Goal: Information Seeking & Learning: Find specific fact

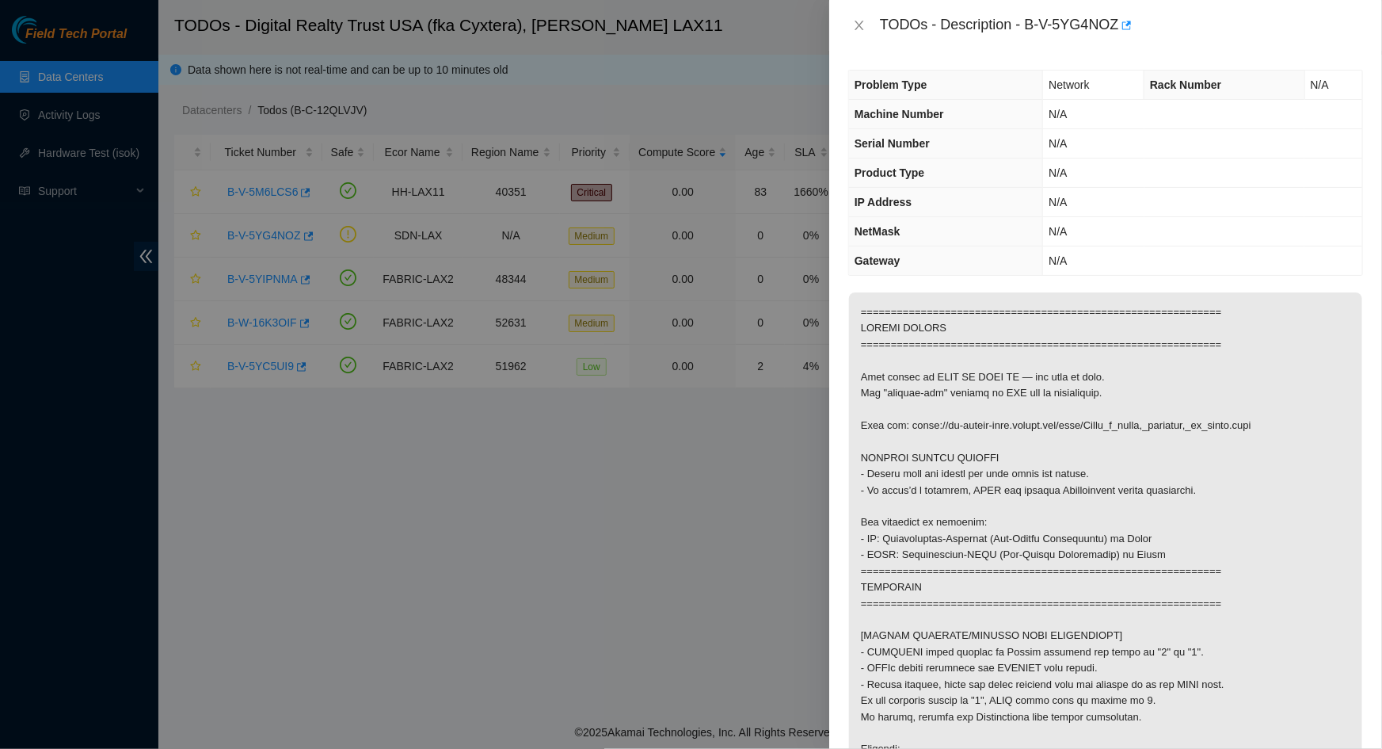
scroll to position [1224, 0]
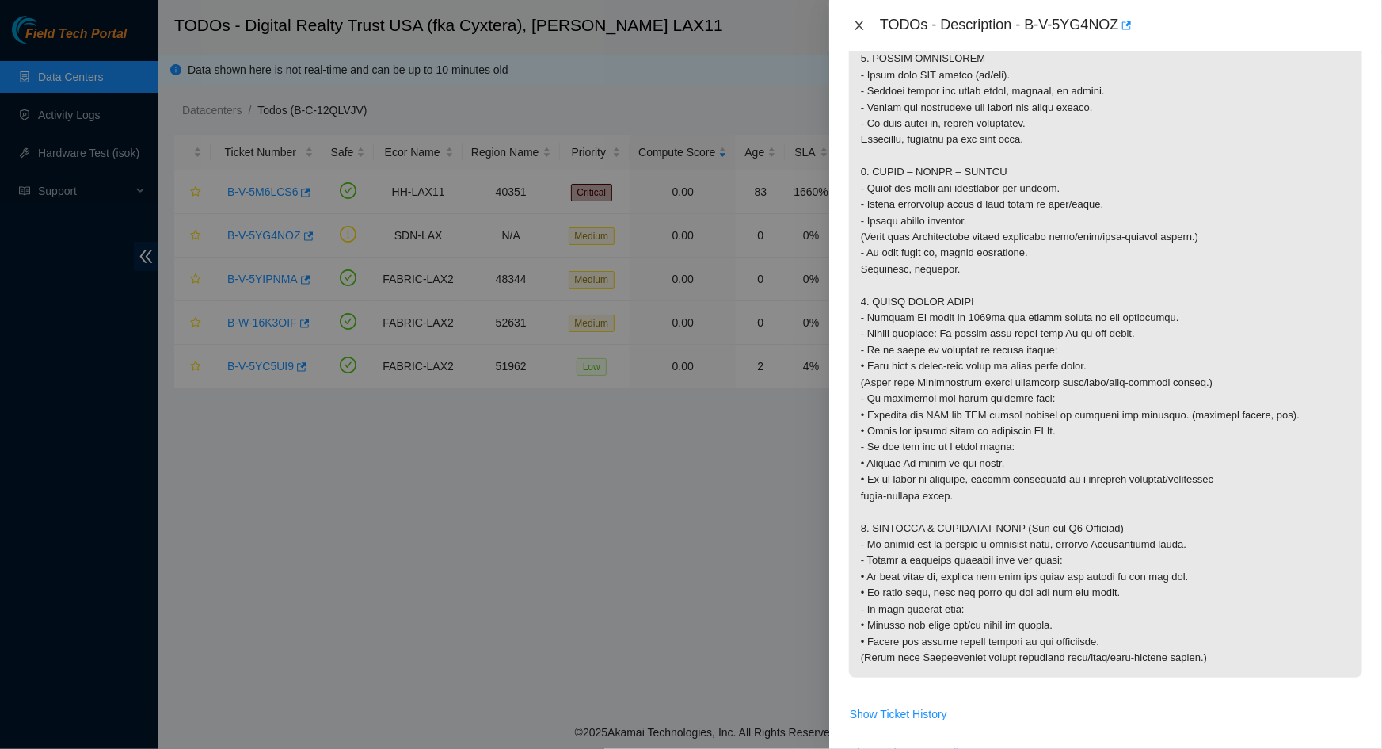
click at [856, 21] on icon "close" at bounding box center [859, 26] width 9 height 10
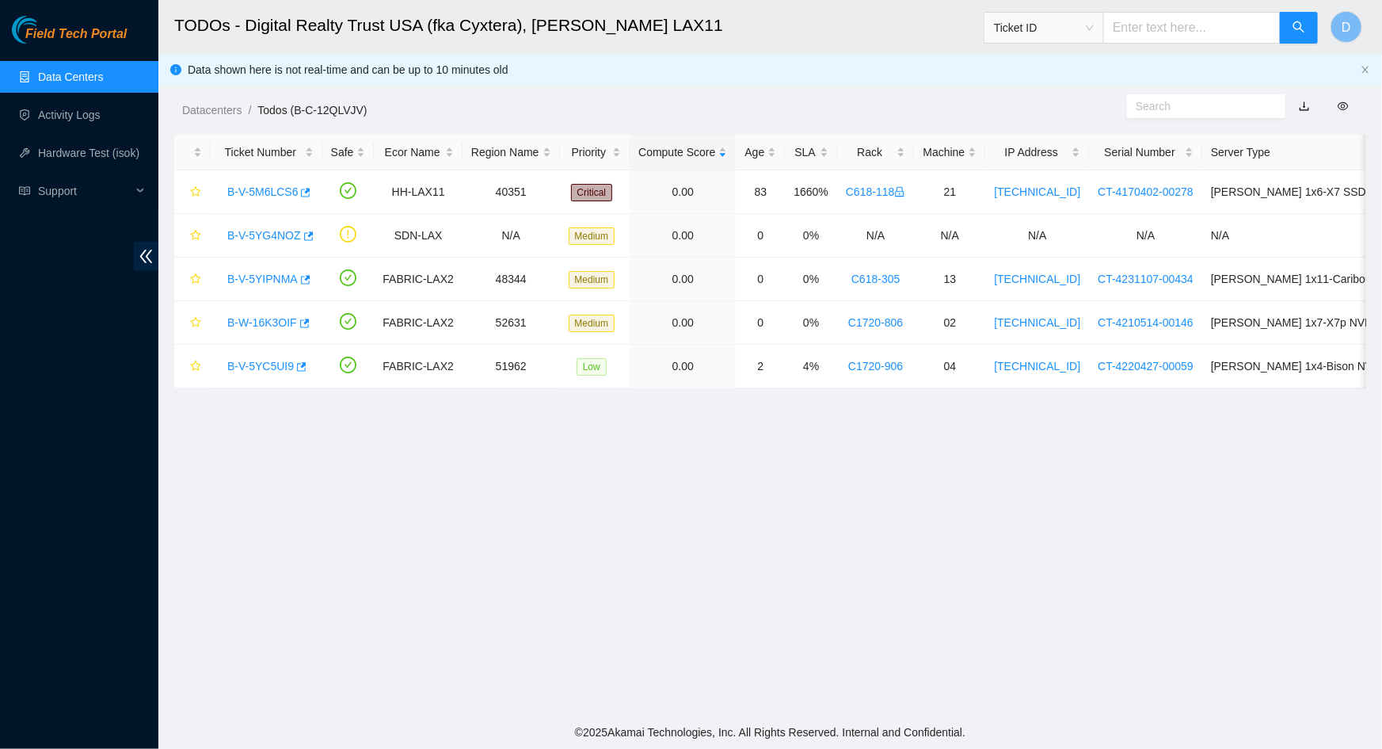
scroll to position [119, 0]
click at [981, 567] on main "TODOs - Digital Realty Trust USA (fka Cyxtera), NASH LAX11 Ticket ID D Data sho…" at bounding box center [770, 357] width 1224 height 715
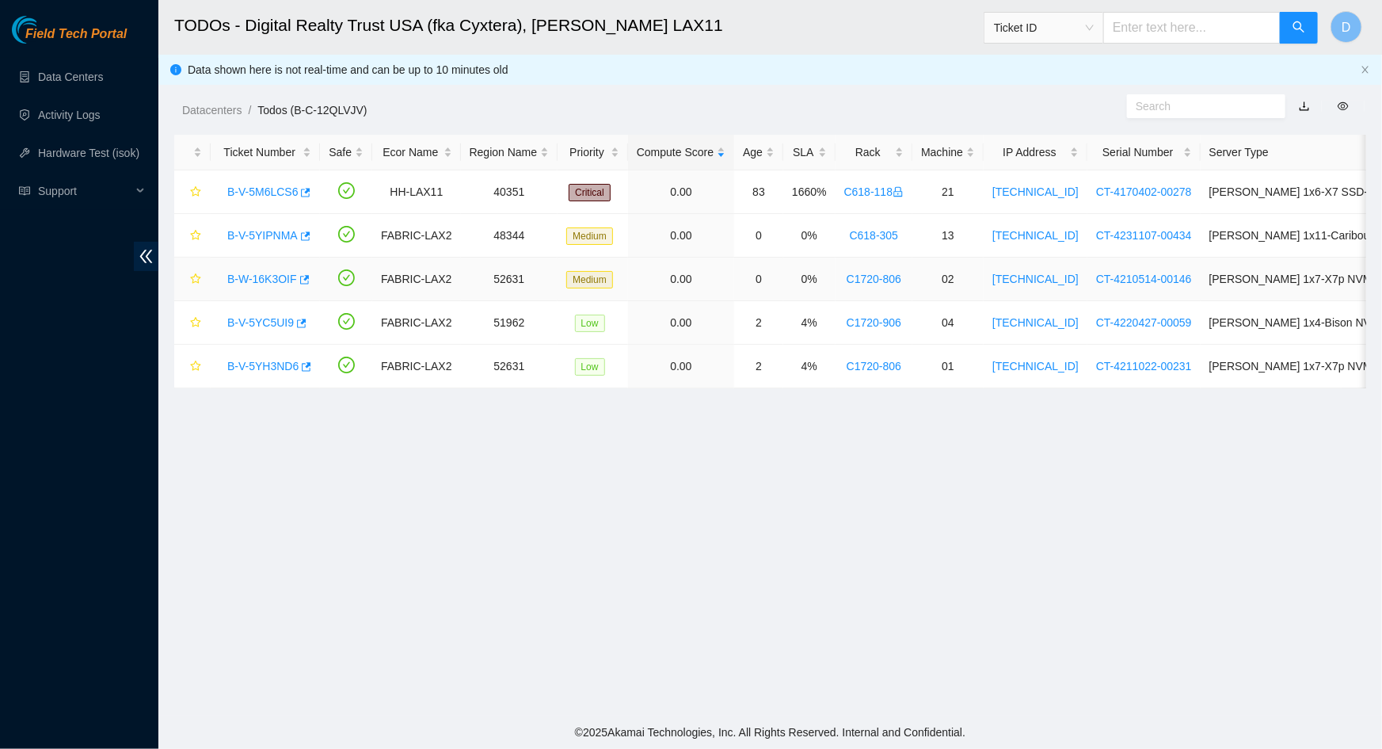
click at [275, 276] on link "B-W-16K3OIF" at bounding box center [262, 279] width 70 height 13
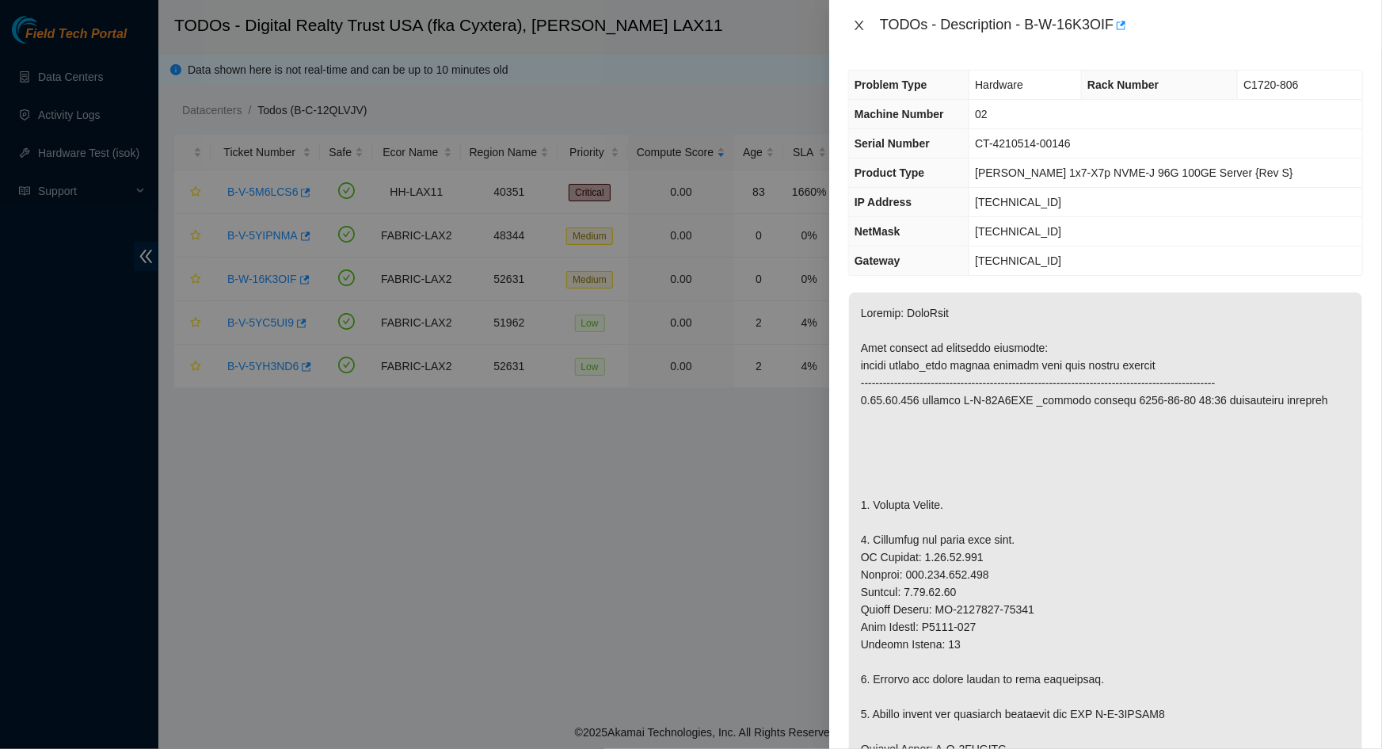
drag, startPoint x: 857, startPoint y: 30, endPoint x: 824, endPoint y: 40, distance: 34.8
click at [857, 29] on icon "close" at bounding box center [859, 25] width 13 height 13
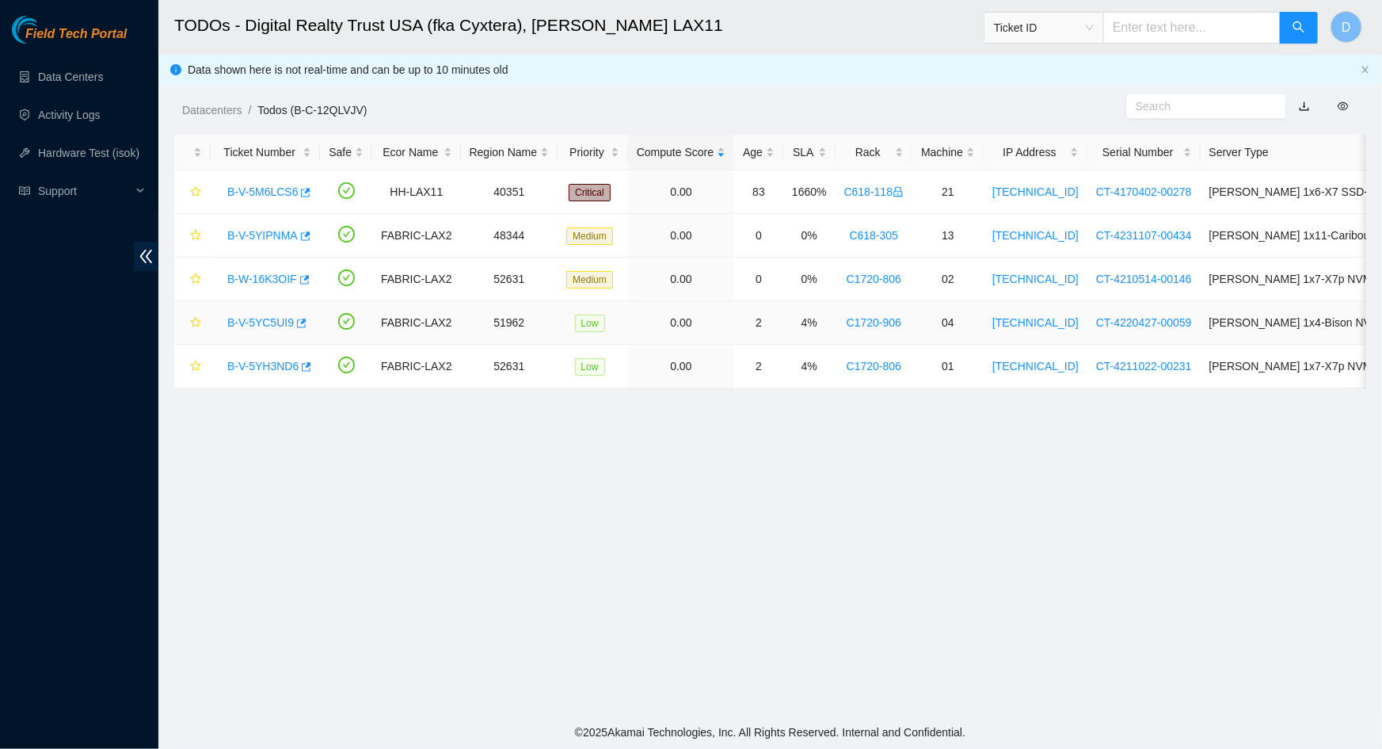
click at [261, 319] on link "B-V-5YC5UI9" at bounding box center [260, 322] width 67 height 13
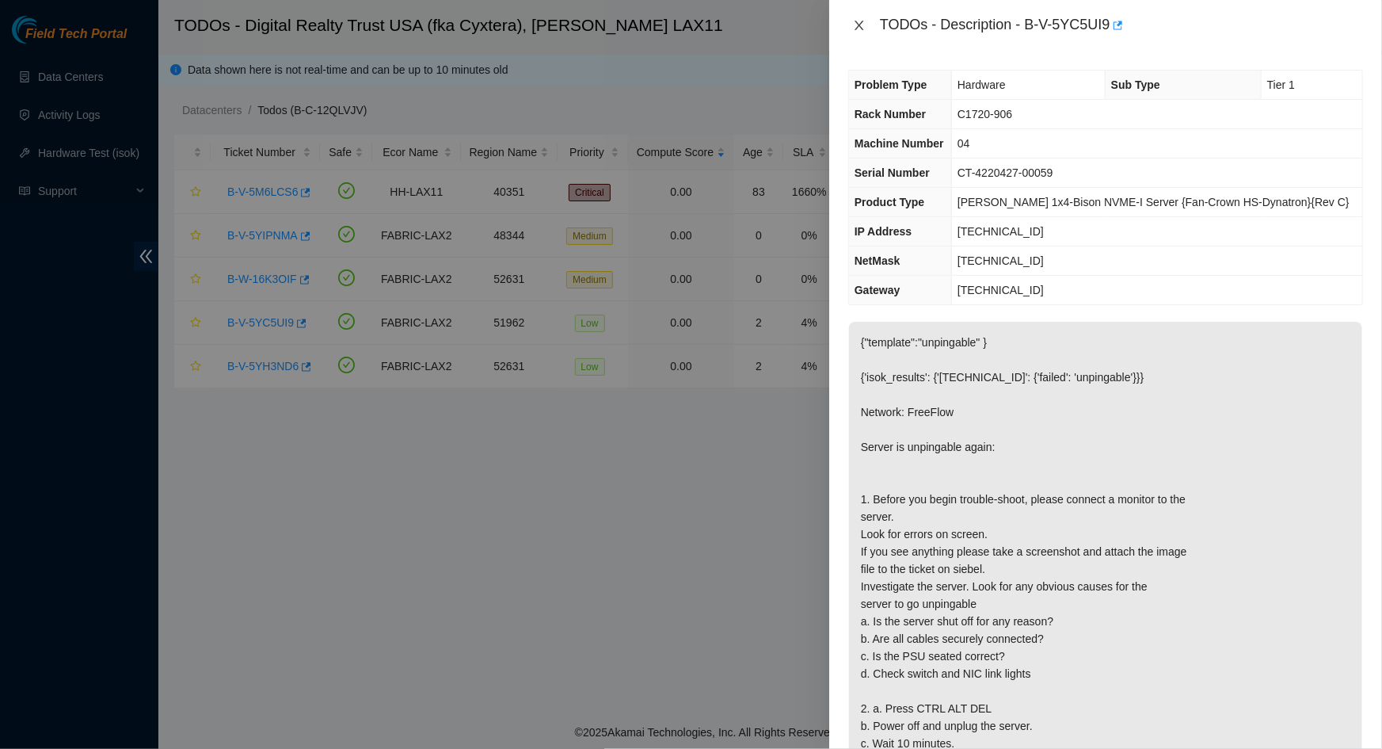
click at [848, 31] on button "Close" at bounding box center [859, 25] width 22 height 15
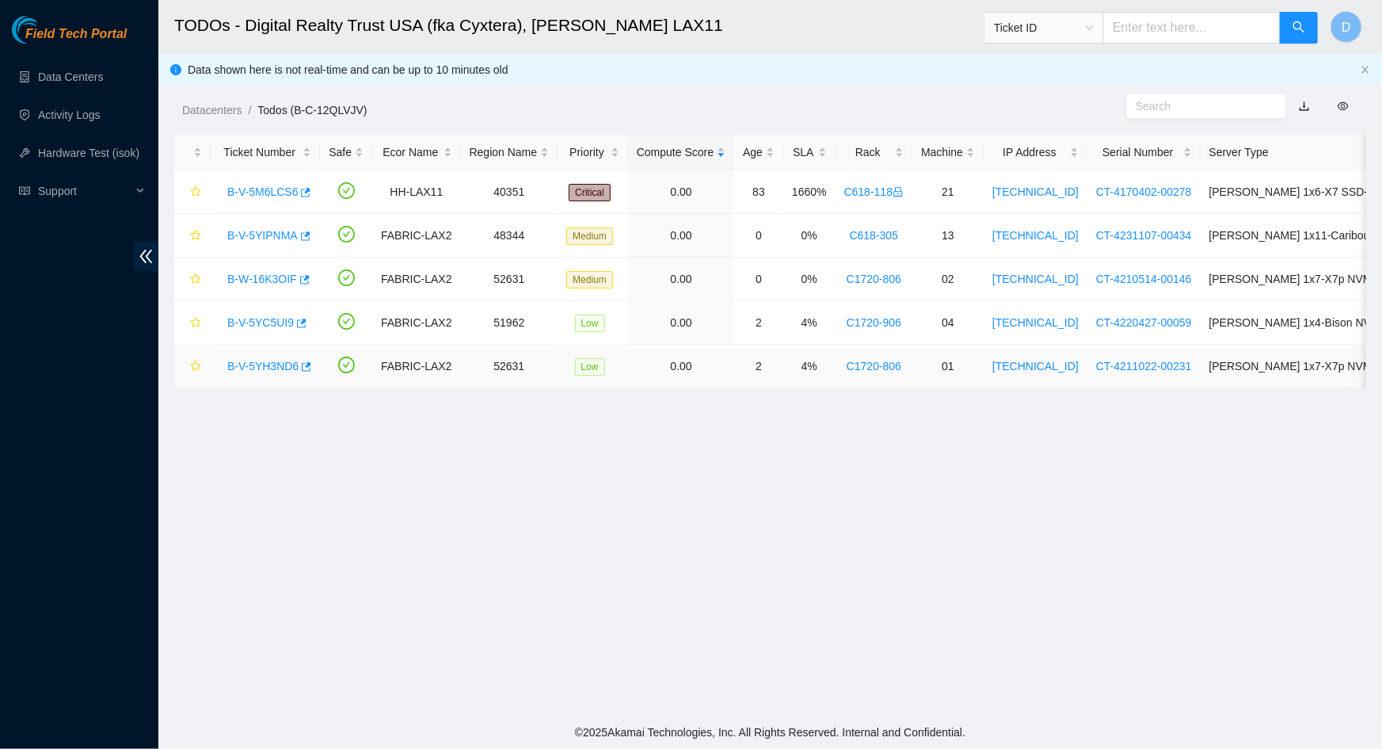
click at [277, 364] on link "B-V-5YH3ND6" at bounding box center [262, 366] width 71 height 13
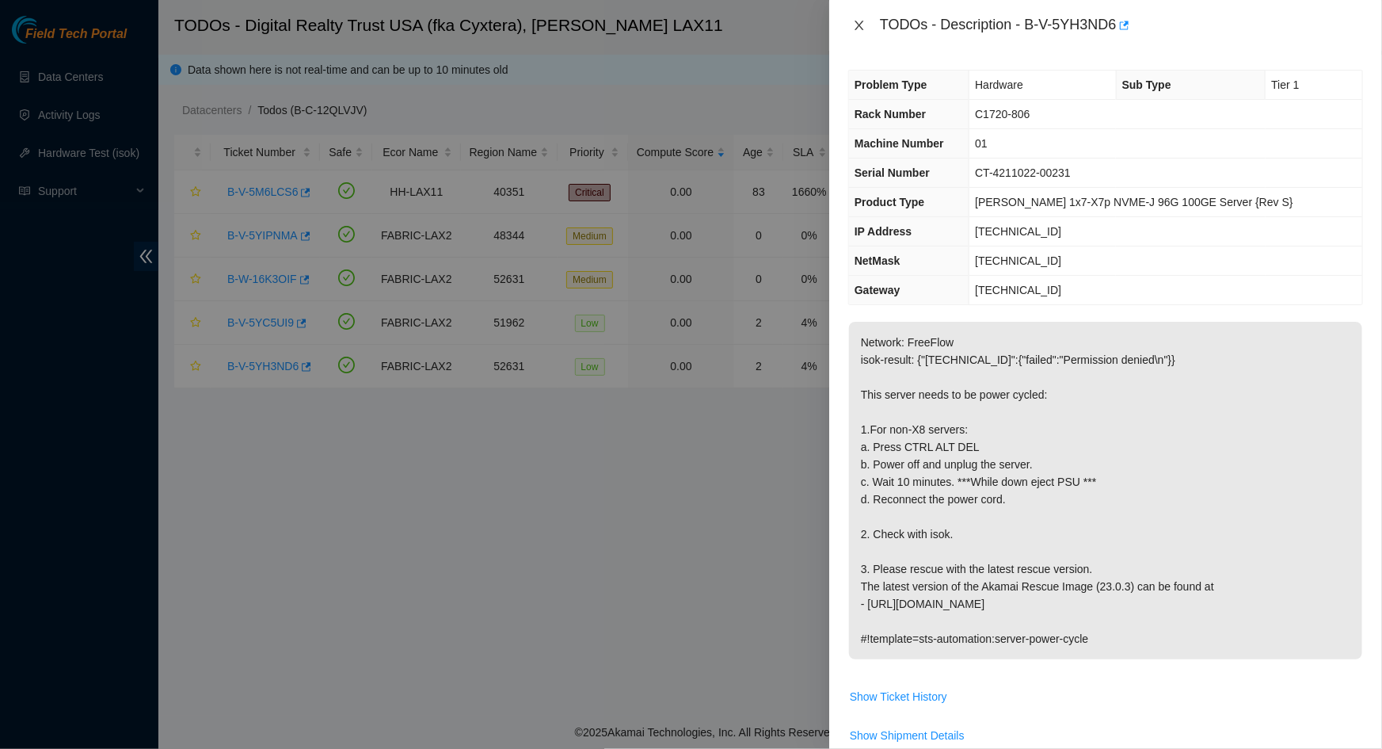
click at [855, 30] on icon "close" at bounding box center [859, 25] width 13 height 13
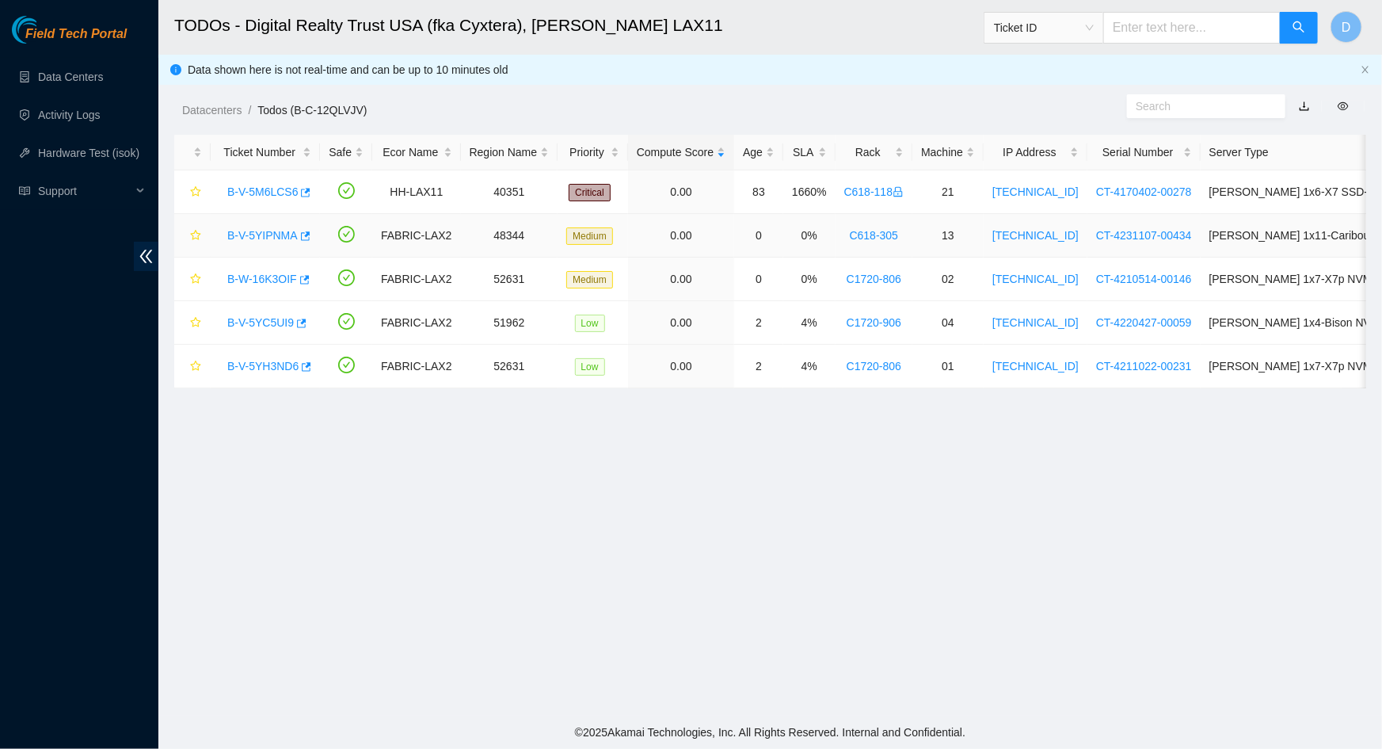
click at [257, 237] on link "B-V-5YIPNMA" at bounding box center [262, 235] width 71 height 13
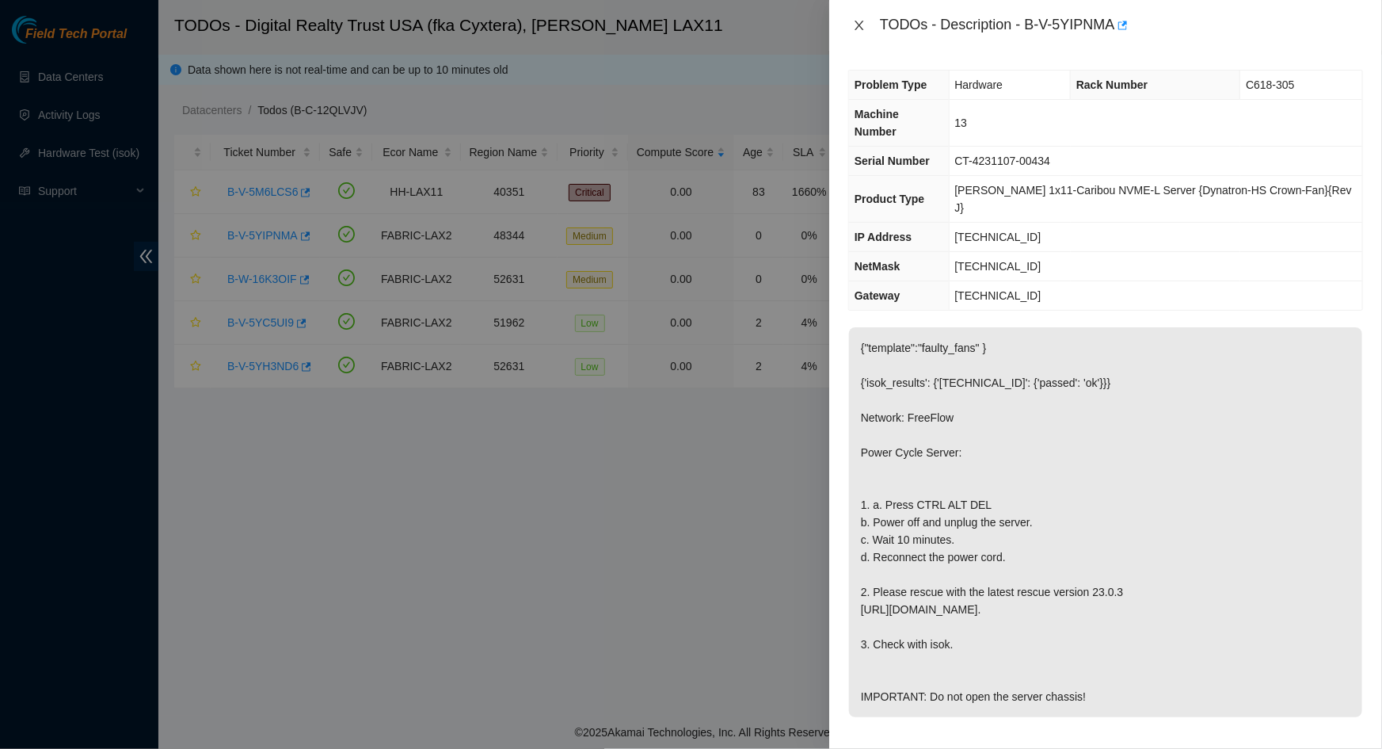
click at [862, 21] on icon "close" at bounding box center [859, 25] width 13 height 13
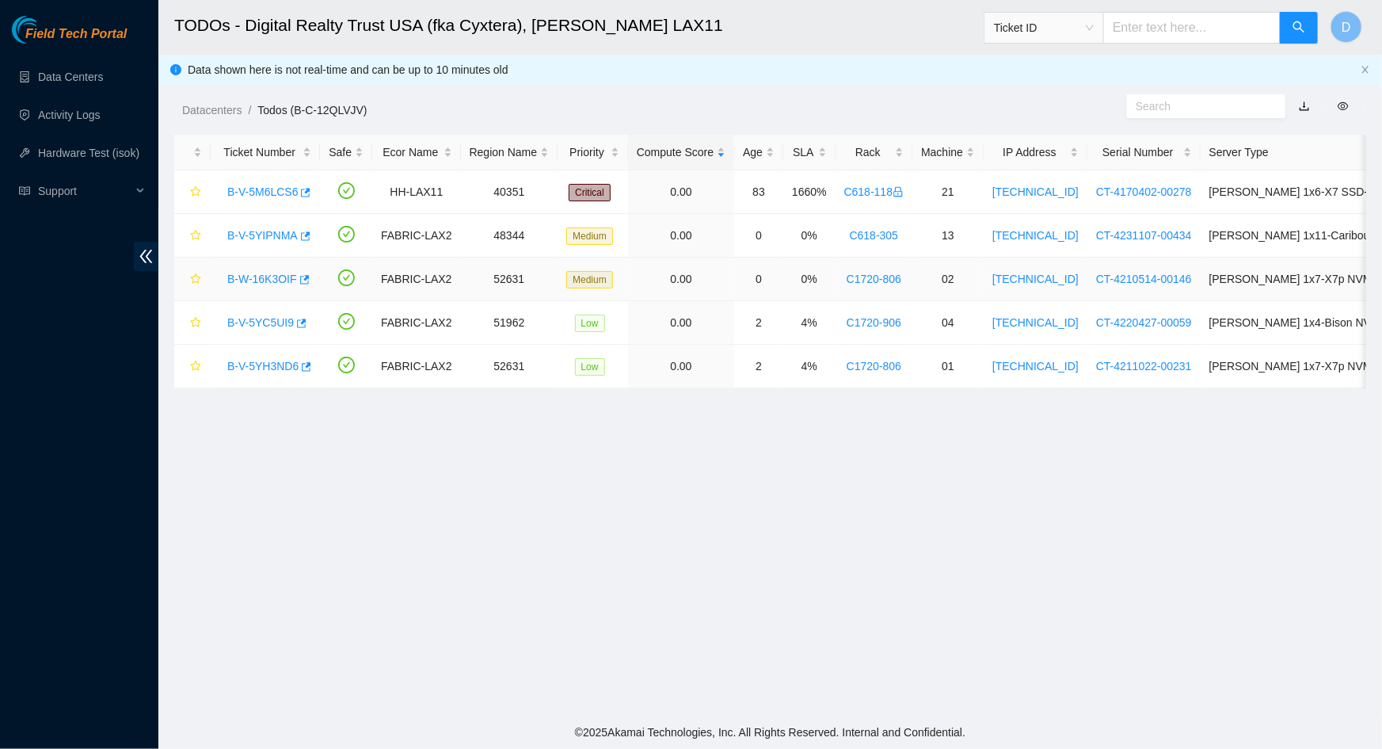
click at [260, 282] on link "B-W-16K3OIF" at bounding box center [262, 279] width 70 height 13
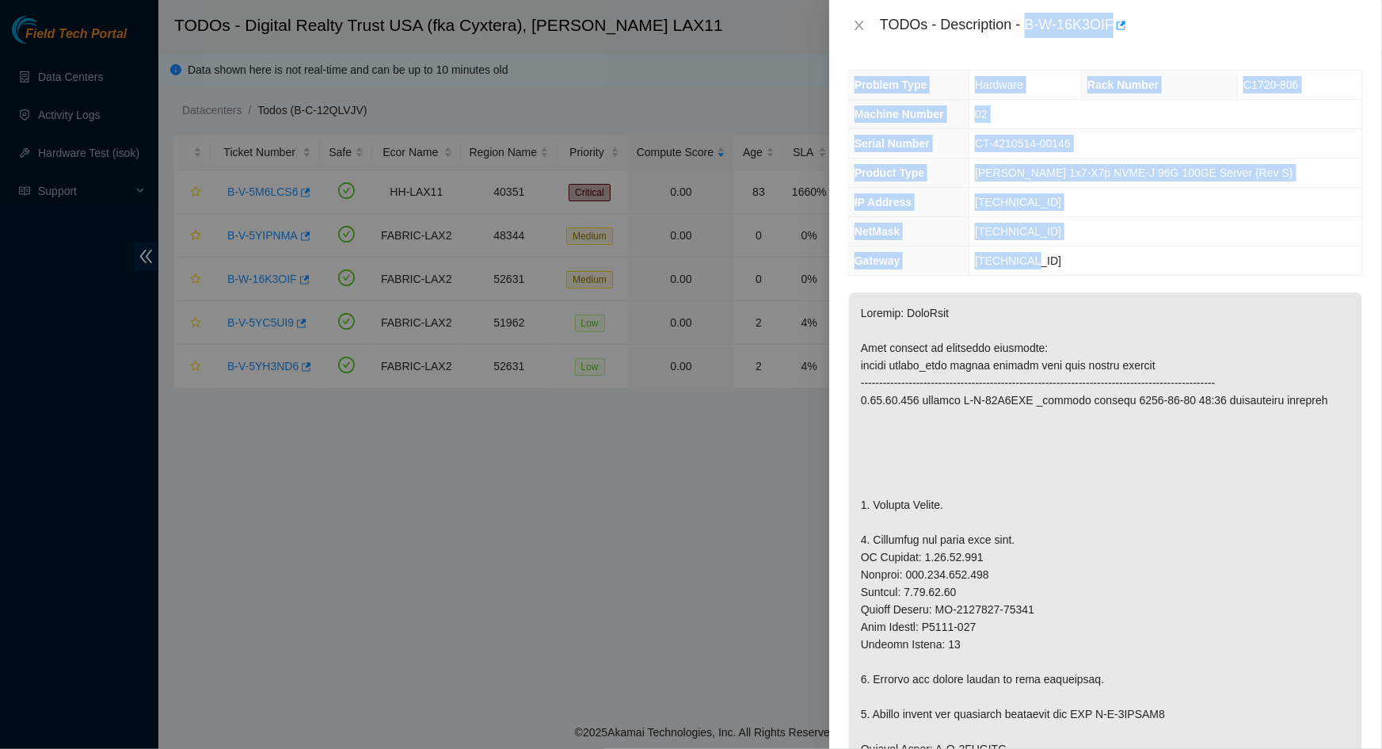
drag, startPoint x: 1028, startPoint y: 23, endPoint x: 1132, endPoint y: 257, distance: 255.7
click at [1132, 257] on div "TODOs - Description - B-W-16K3OIF Problem Type Hardware Rack Number C1720-806 M…" at bounding box center [1105, 374] width 553 height 749
copy div "B-W-16K3OIF Problem Type Hardware Rack Number C1720-806 Machine Number 02 Seria…"
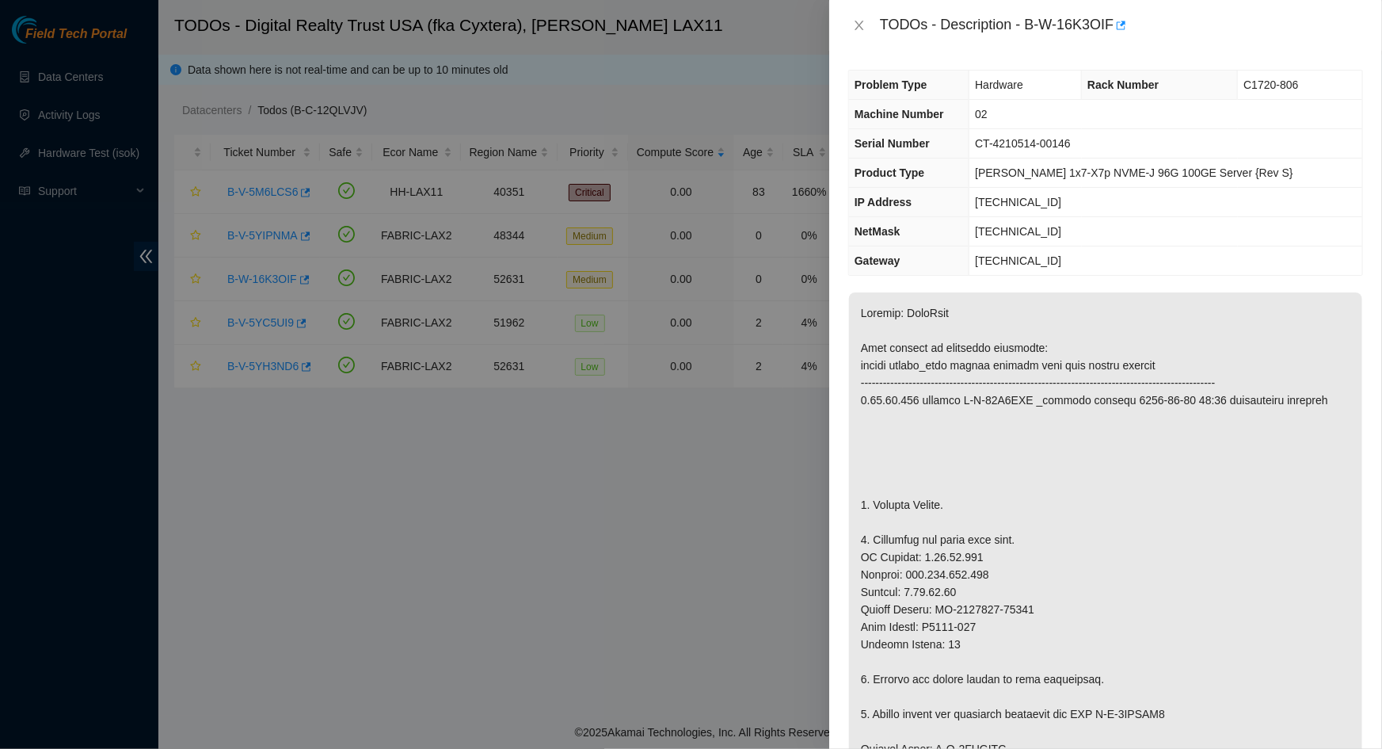
drag, startPoint x: 953, startPoint y: 408, endPoint x: 968, endPoint y: 293, distance: 115.9
click at [955, 400] on p at bounding box center [1105, 748] width 513 height 913
drag, startPoint x: 1098, startPoint y: 141, endPoint x: 1004, endPoint y: 146, distance: 94.4
click at [1004, 146] on td "CT-4210514-00146" at bounding box center [1166, 143] width 393 height 29
copy span "CT-4210514-00146"
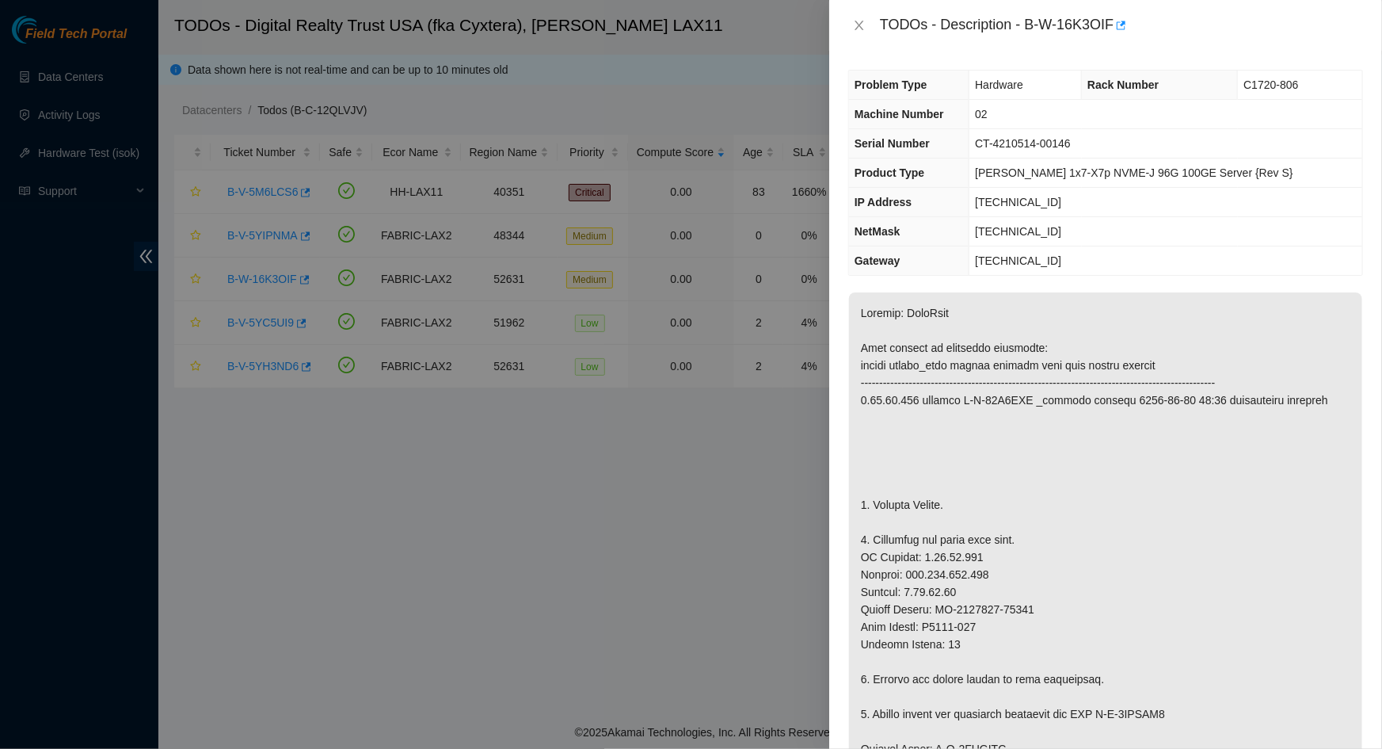
click at [1040, 248] on td "[TECHNICAL_ID]" at bounding box center [1166, 260] width 393 height 29
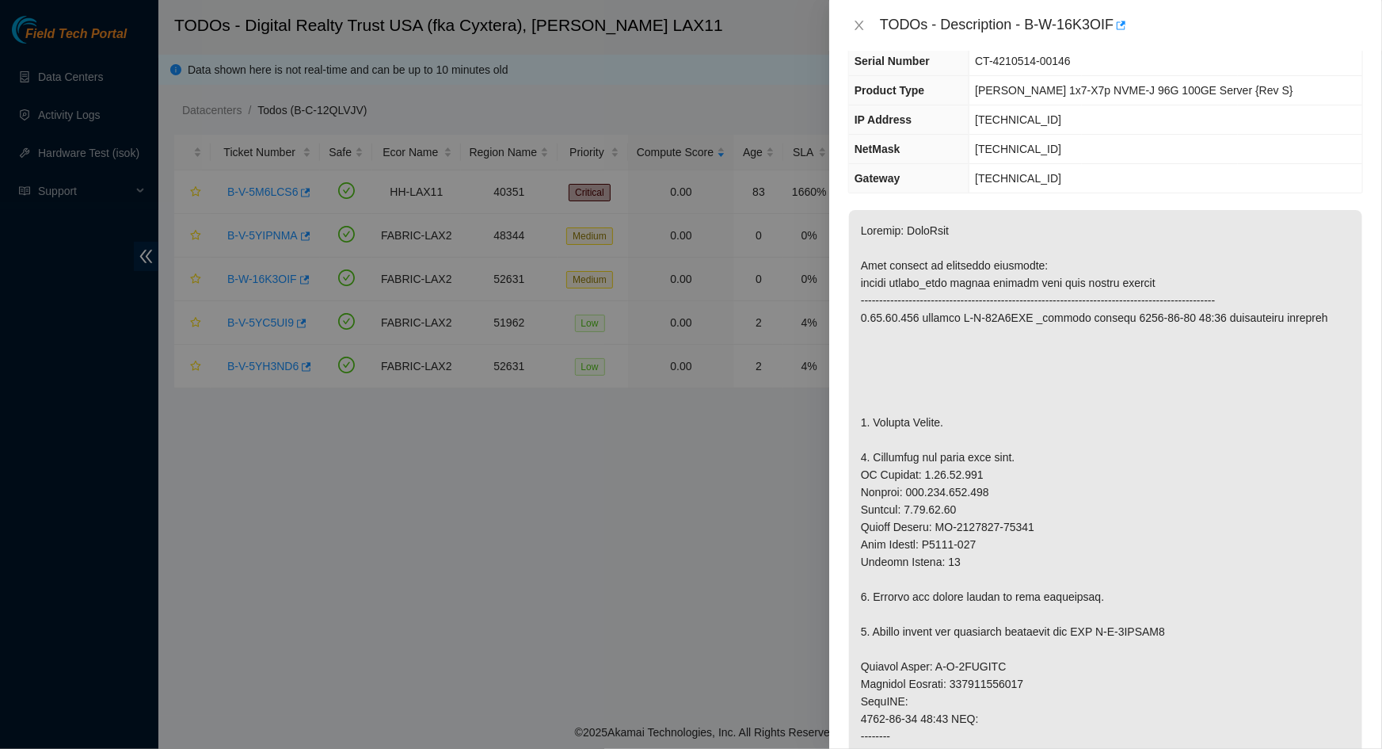
scroll to position [143, 0]
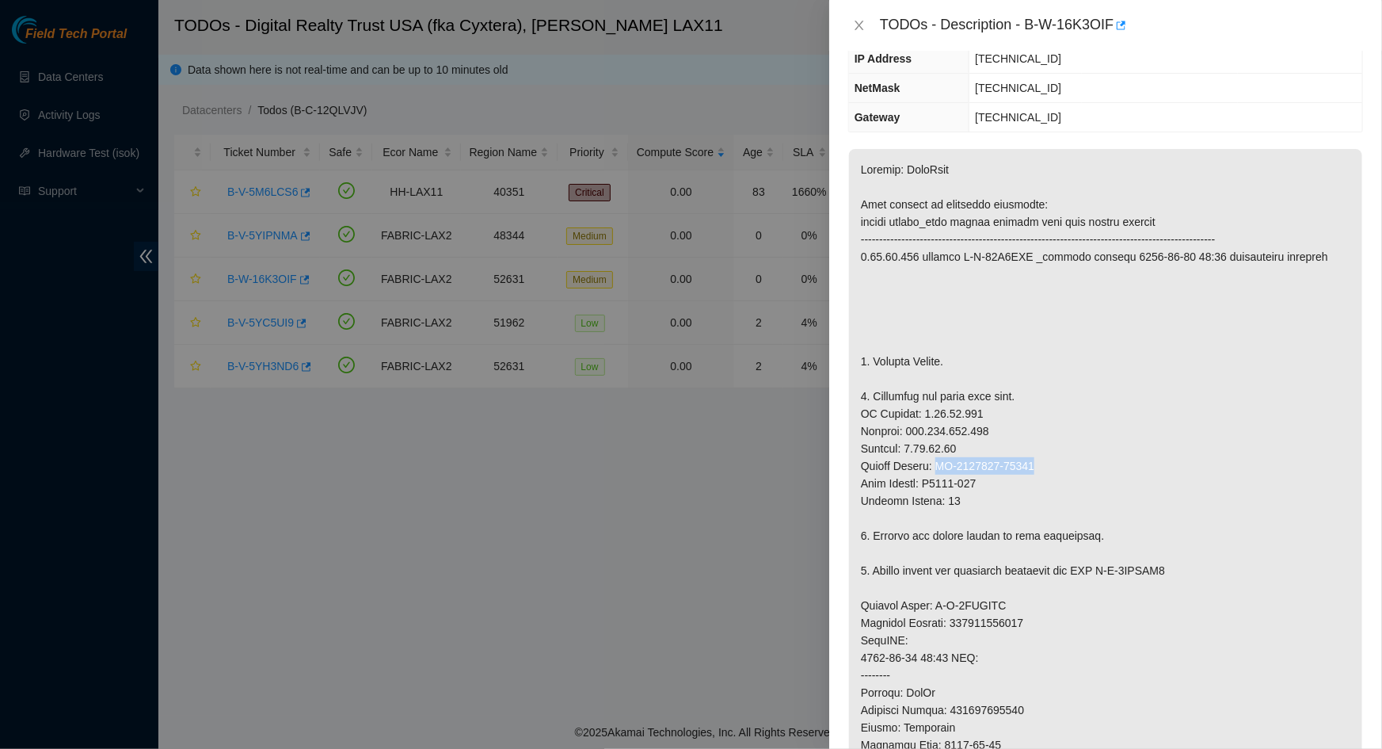
drag, startPoint x: 1014, startPoint y: 465, endPoint x: 939, endPoint y: 473, distance: 75.7
click at [939, 473] on p at bounding box center [1105, 605] width 513 height 913
copy p "CT-4210520-00192"
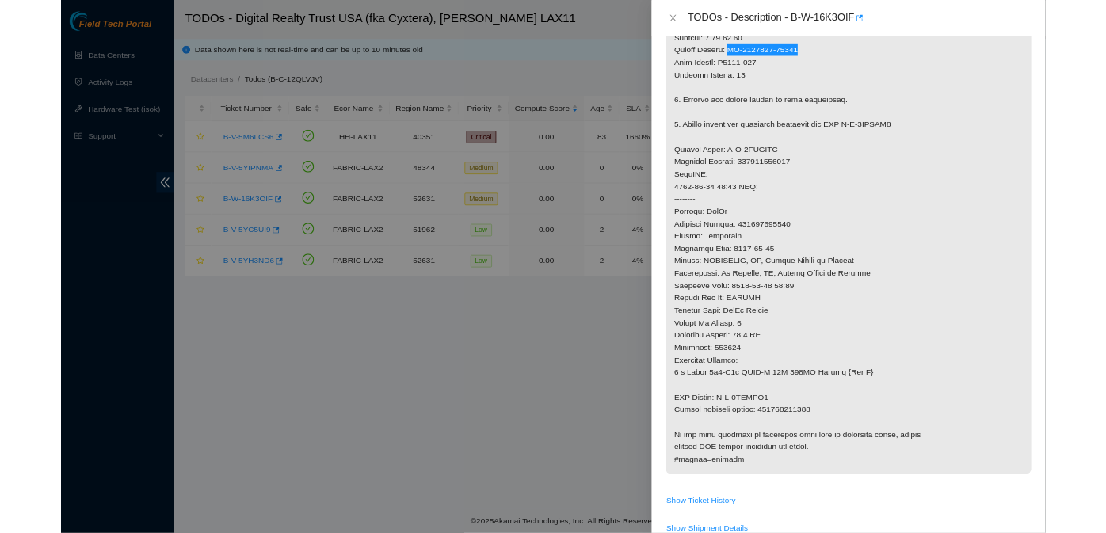
scroll to position [576, 0]
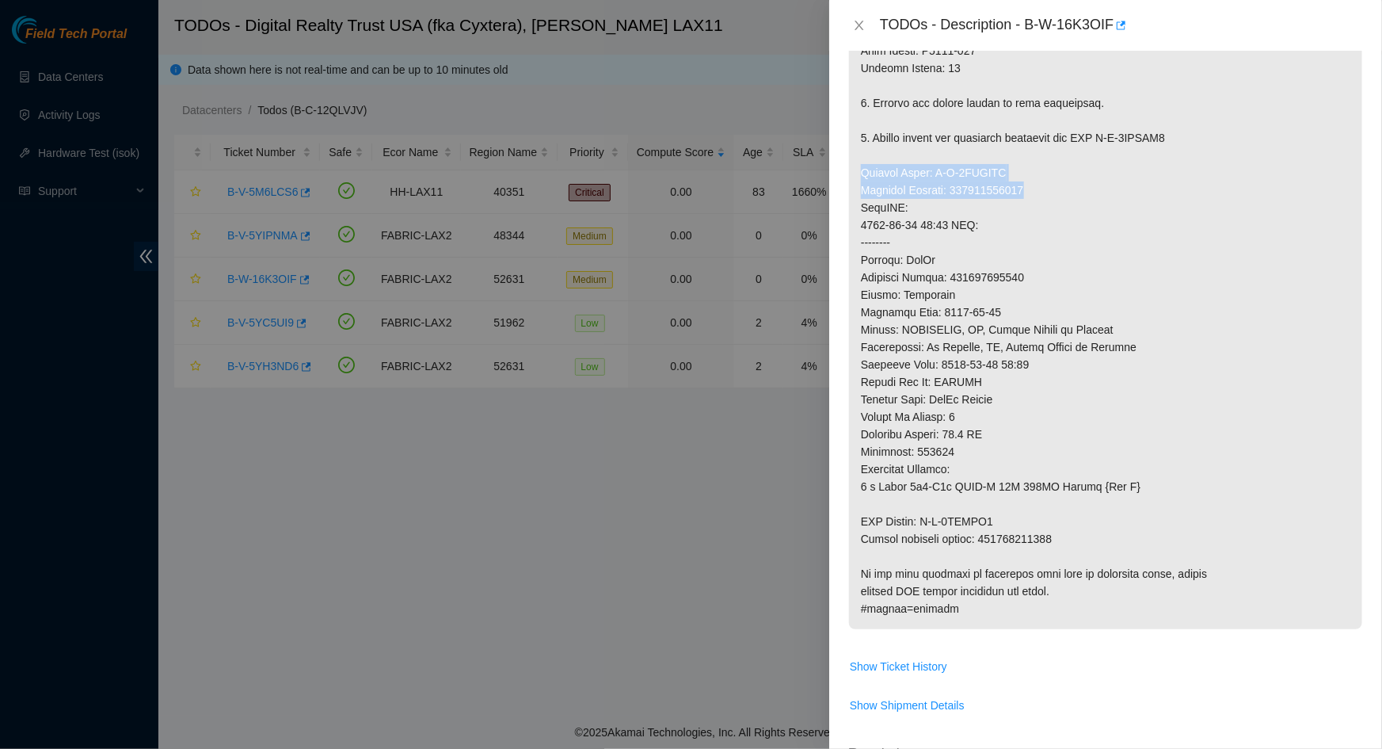
drag, startPoint x: 1030, startPoint y: 187, endPoint x: 856, endPoint y: 172, distance: 174.9
click at [856, 172] on p at bounding box center [1105, 172] width 513 height 913
copy p "Service Order: B-V-5WEVRFY Tracking Numbers: 417328431063"
drag, startPoint x: 1019, startPoint y: 536, endPoint x: 860, endPoint y: 520, distance: 160.1
click at [860, 520] on p at bounding box center [1105, 172] width 513 height 913
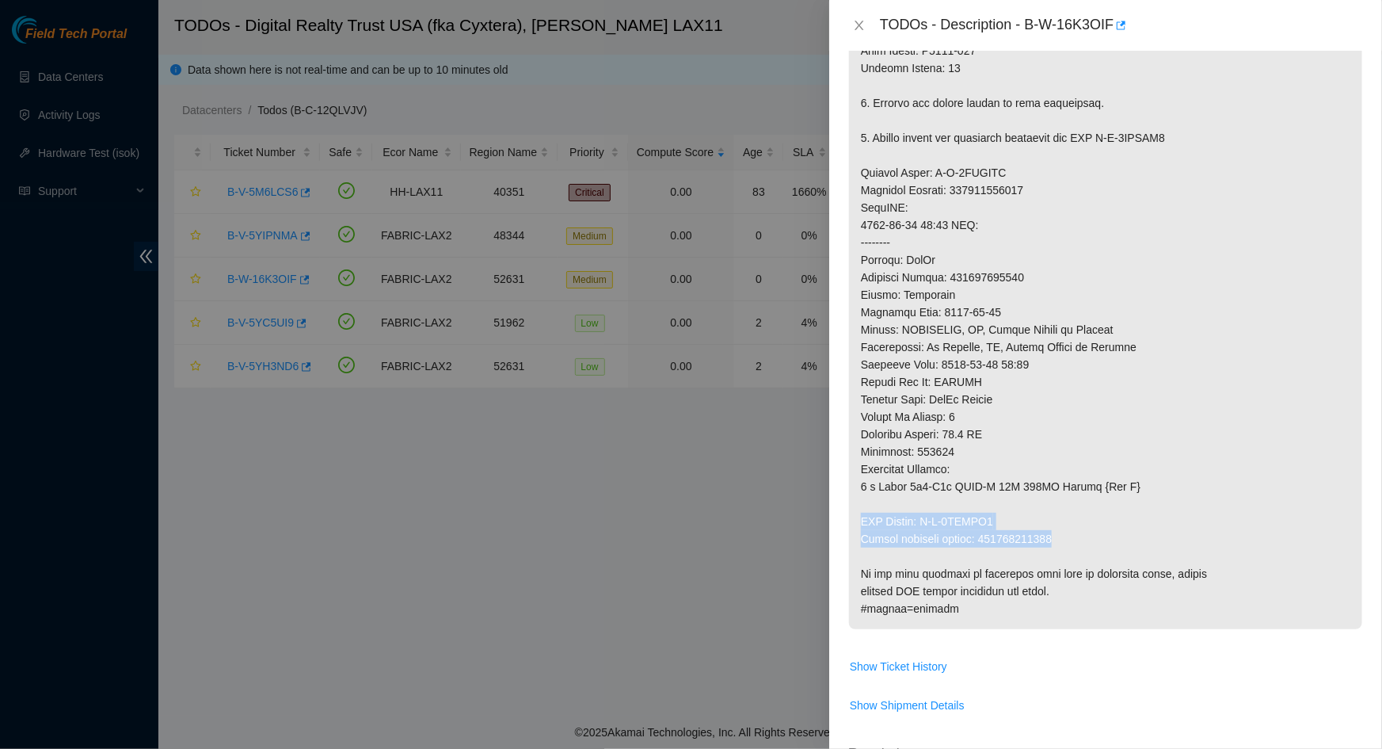
copy p "RMA Return: B-V-5WEVRG8 Return tracking number: 417328431074"
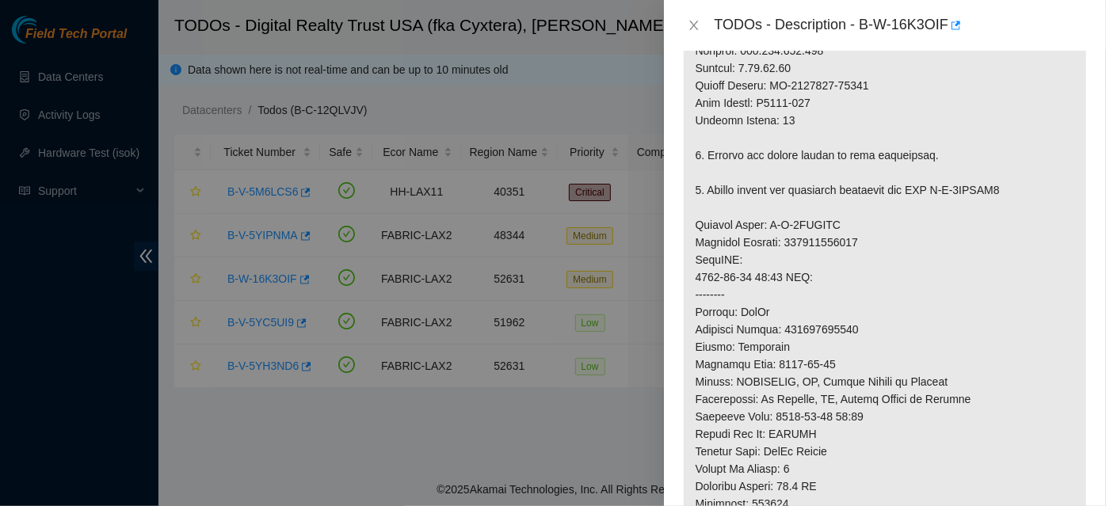
click at [740, 244] on p at bounding box center [885, 216] width 402 height 930
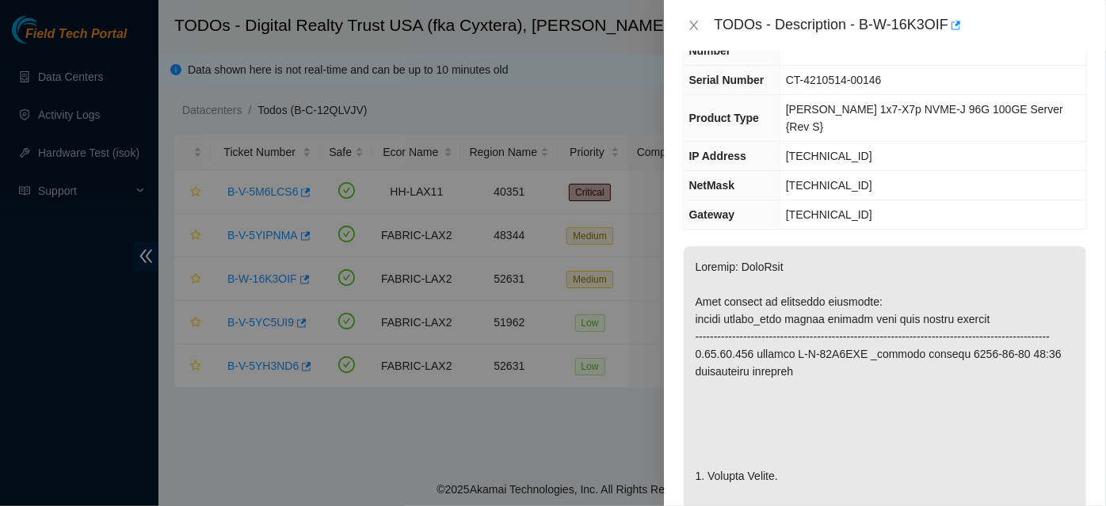
scroll to position [0, 0]
